Goal: Use online tool/utility: Use online tool/utility

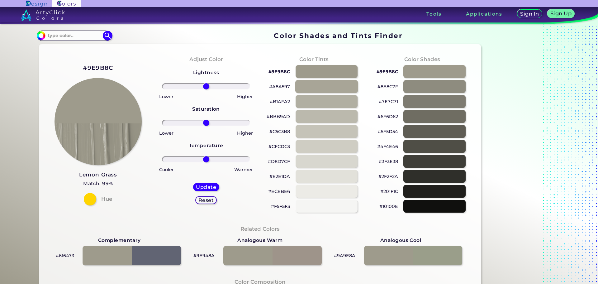
click at [337, 90] on div at bounding box center [326, 86] width 63 height 13
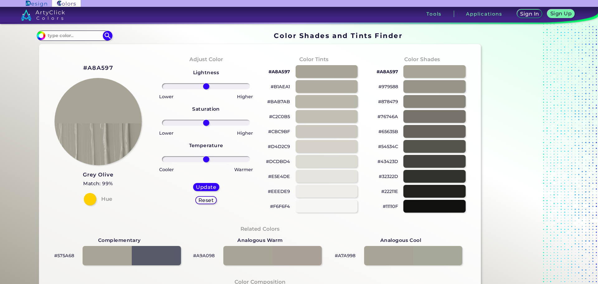
click at [316, 99] on div at bounding box center [326, 101] width 63 height 13
type input "#bab7ab"
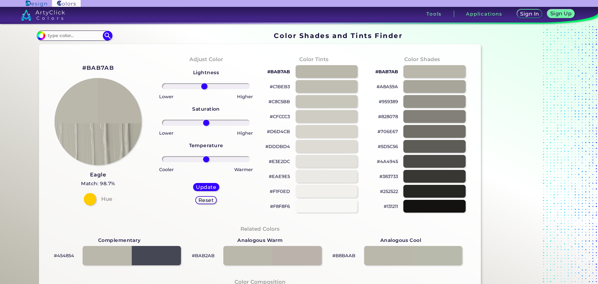
type input "-4"
click at [203, 88] on input "range" at bounding box center [206, 86] width 88 height 6
drag, startPoint x: 205, startPoint y: 124, endPoint x: 210, endPoint y: 125, distance: 4.4
type input "12"
click at [210, 125] on input "range" at bounding box center [206, 123] width 88 height 6
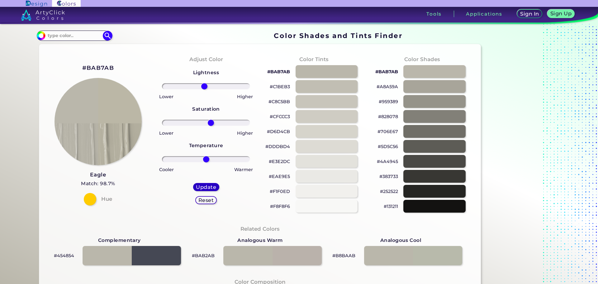
click at [203, 186] on h5 "Update" at bounding box center [206, 187] width 18 height 5
type input "#bbb7a6"
type input "0"
click at [320, 102] on div at bounding box center [326, 101] width 63 height 13
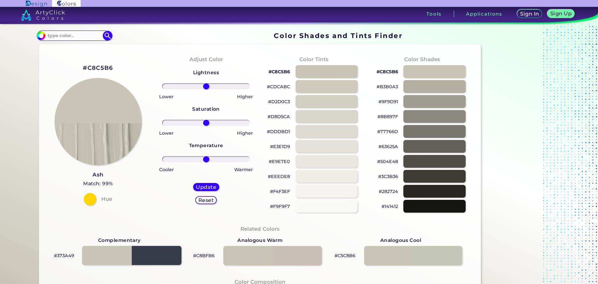
click at [90, 256] on div at bounding box center [131, 255] width 99 height 19
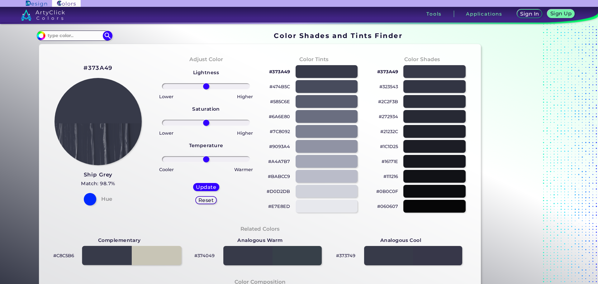
click at [147, 252] on div at bounding box center [131, 255] width 99 height 19
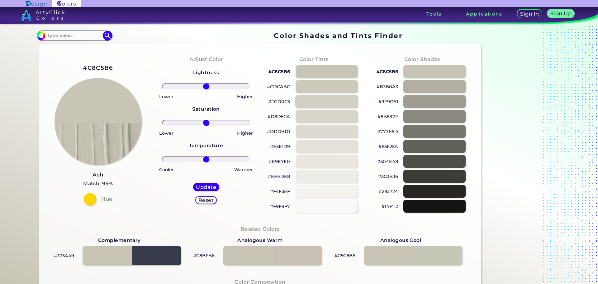
click at [307, 100] on div at bounding box center [326, 101] width 63 height 13
type input "#d2d0c3"
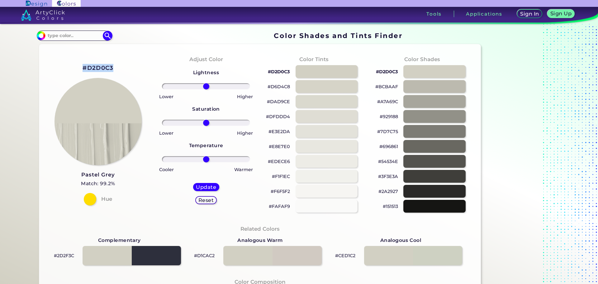
drag, startPoint x: 118, startPoint y: 69, endPoint x: 80, endPoint y: 69, distance: 37.7
click at [80, 69] on div "#D2D0C3 Pastel Grey Match: 99.2% Hue" at bounding box center [98, 133] width 108 height 169
copy h2 "#D2D0C3"
drag, startPoint x: 204, startPoint y: 123, endPoint x: 211, endPoint y: 125, distance: 7.4
type input "16"
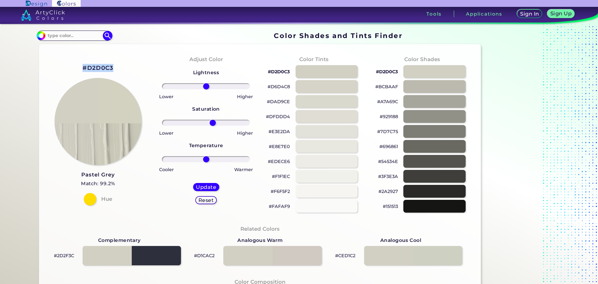
click at [211, 125] on input "range" at bounding box center [206, 123] width 88 height 6
click at [210, 185] on h5 "Update" at bounding box center [206, 187] width 18 height 5
type input "#d3d1c0"
type input "0"
click at [315, 101] on div at bounding box center [326, 101] width 63 height 13
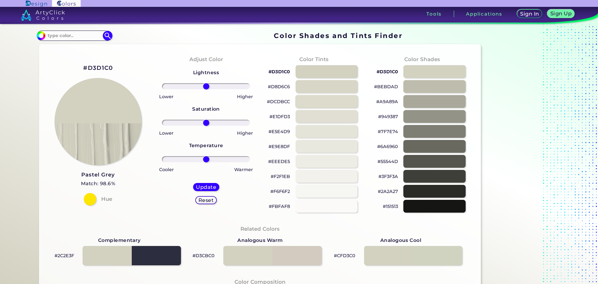
type input "#dcdbcc"
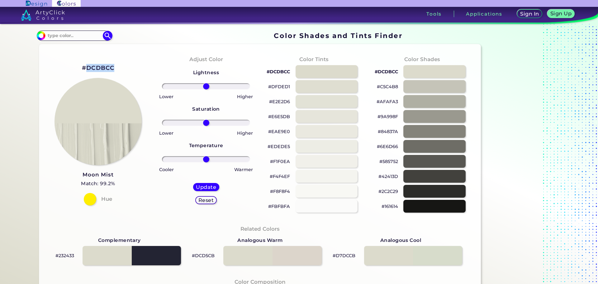
drag, startPoint x: 123, startPoint y: 70, endPoint x: 87, endPoint y: 71, distance: 36.4
click at [87, 71] on div "#DCDBCC Moon Mist Match: 99.2% Hue" at bounding box center [98, 133] width 108 height 169
copy div "DCDBCC"
